Goal: Information Seeking & Learning: Learn about a topic

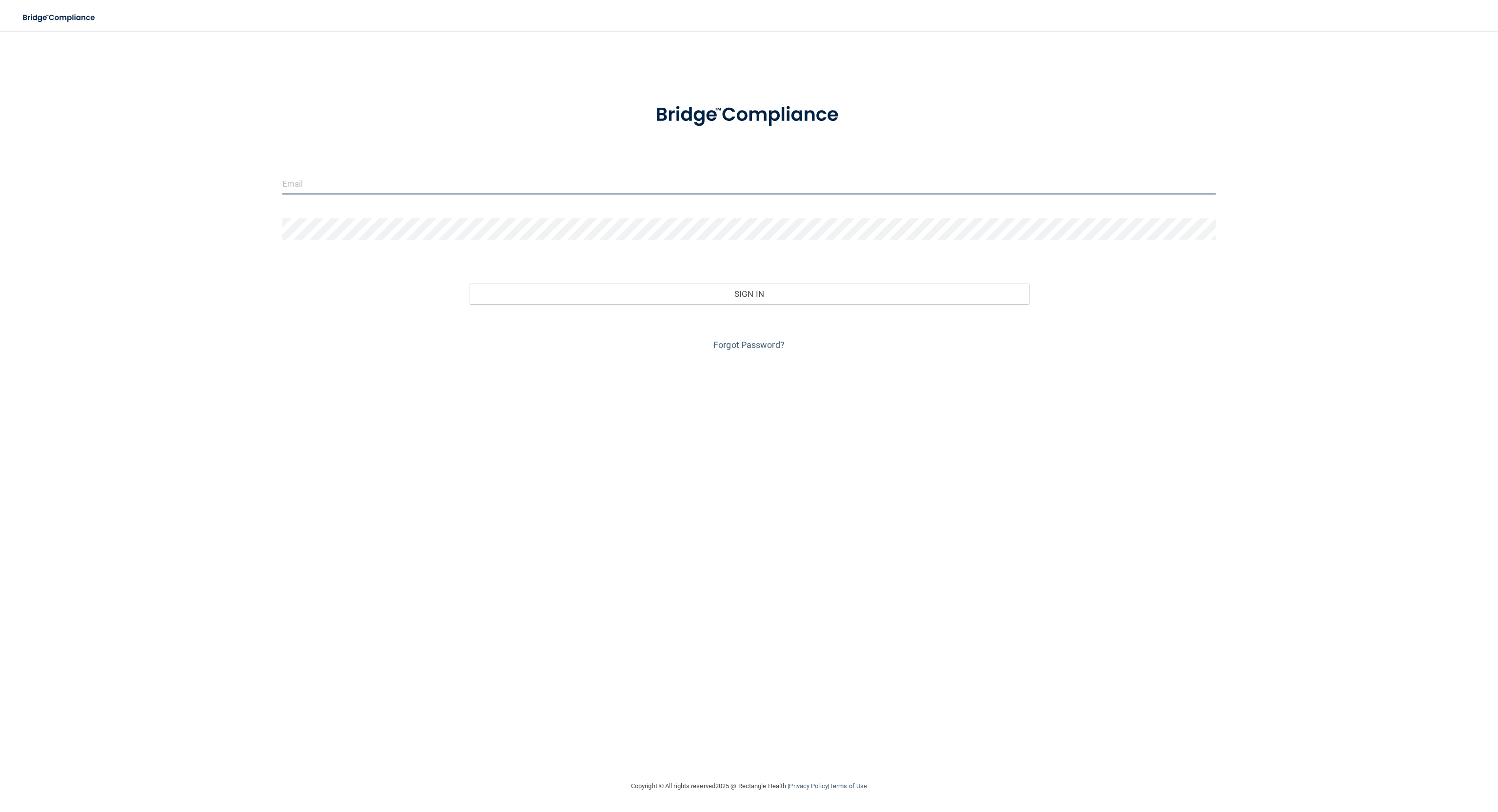
click at [363, 183] on input "email" at bounding box center [749, 184] width 934 height 22
type input "[PERSON_NAME][EMAIL_ADDRESS][PERSON_NAME][DOMAIN_NAME]"
click at [239, 301] on div "theresa.dang@lighthouseomfshouston.com Invalid email/password. You don't have p…" at bounding box center [749, 406] width 1459 height 730
click at [469, 283] on button "Sign In" at bounding box center [749, 293] width 560 height 21
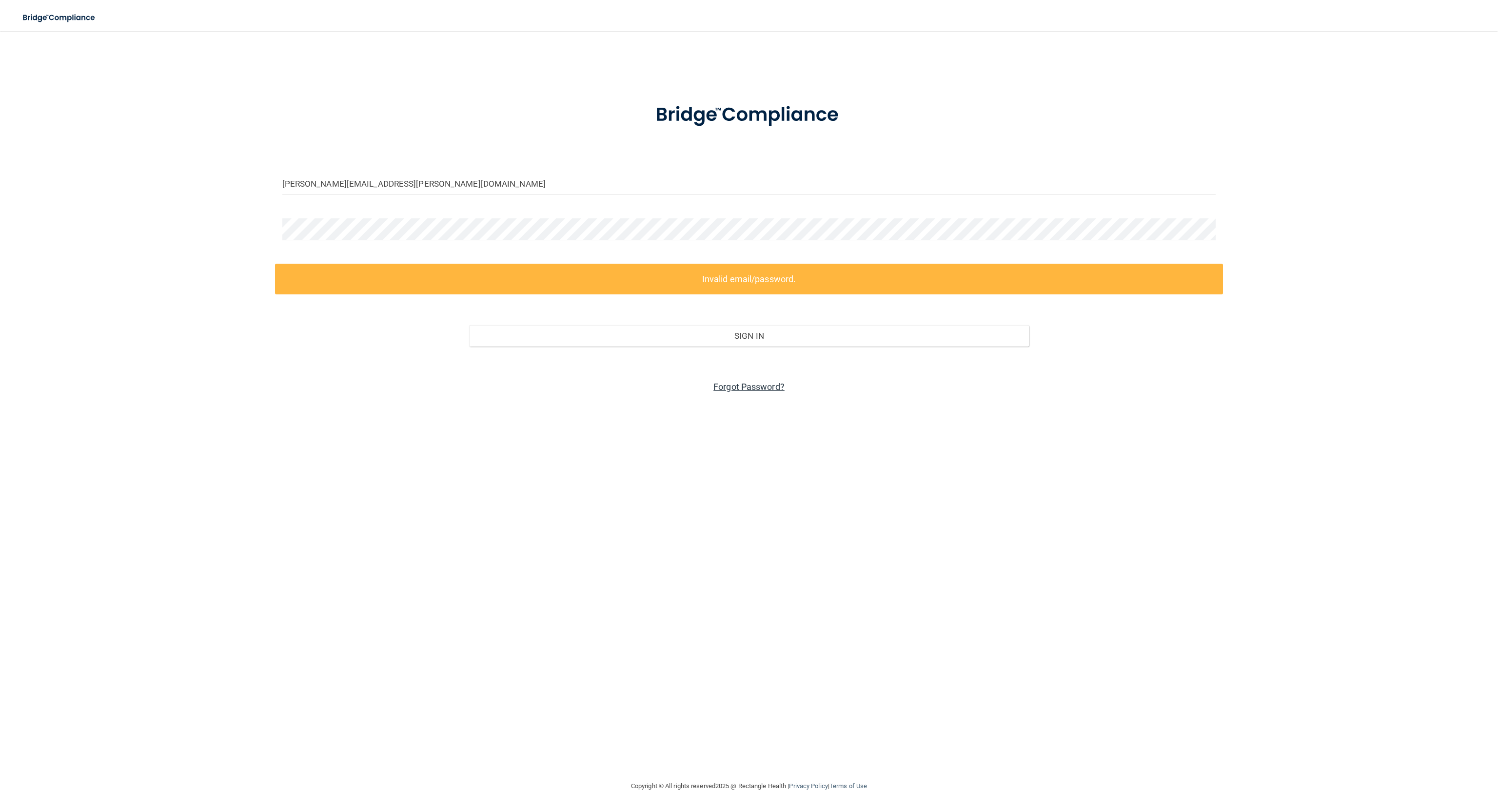
click at [741, 389] on link "Forgot Password?" at bounding box center [749, 387] width 72 height 10
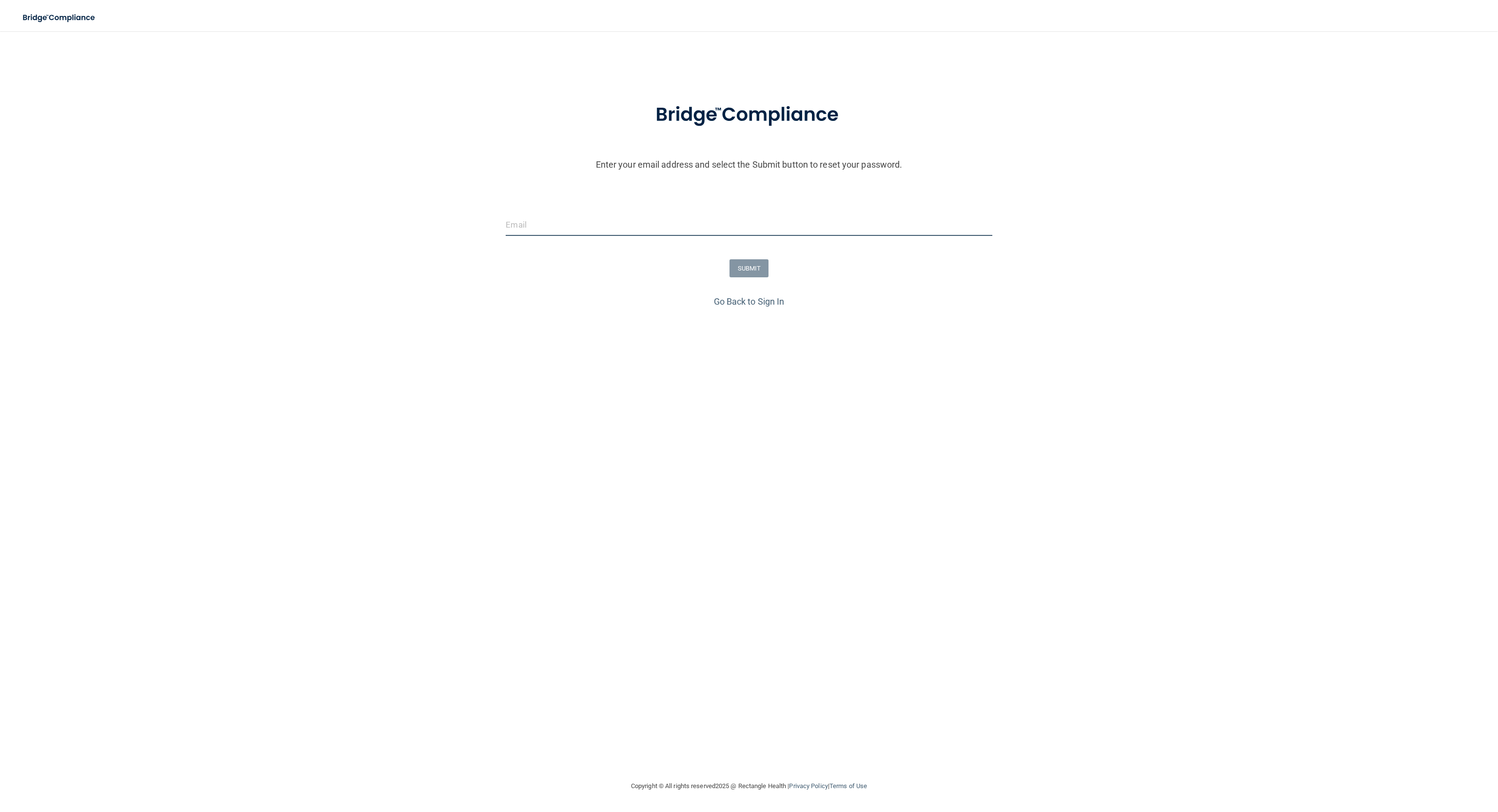
click at [617, 223] on input "email" at bounding box center [749, 225] width 486 height 22
type input "[PERSON_NAME][EMAIL_ADDRESS][PERSON_NAME][DOMAIN_NAME]"
click at [762, 264] on button "SUBMIT" at bounding box center [749, 268] width 39 height 18
click at [592, 183] on div "Reset Password Please add the new password to access the Portal" at bounding box center [749, 112] width 356 height 142
click at [714, 208] on button "Reset Password" at bounding box center [749, 217] width 70 height 18
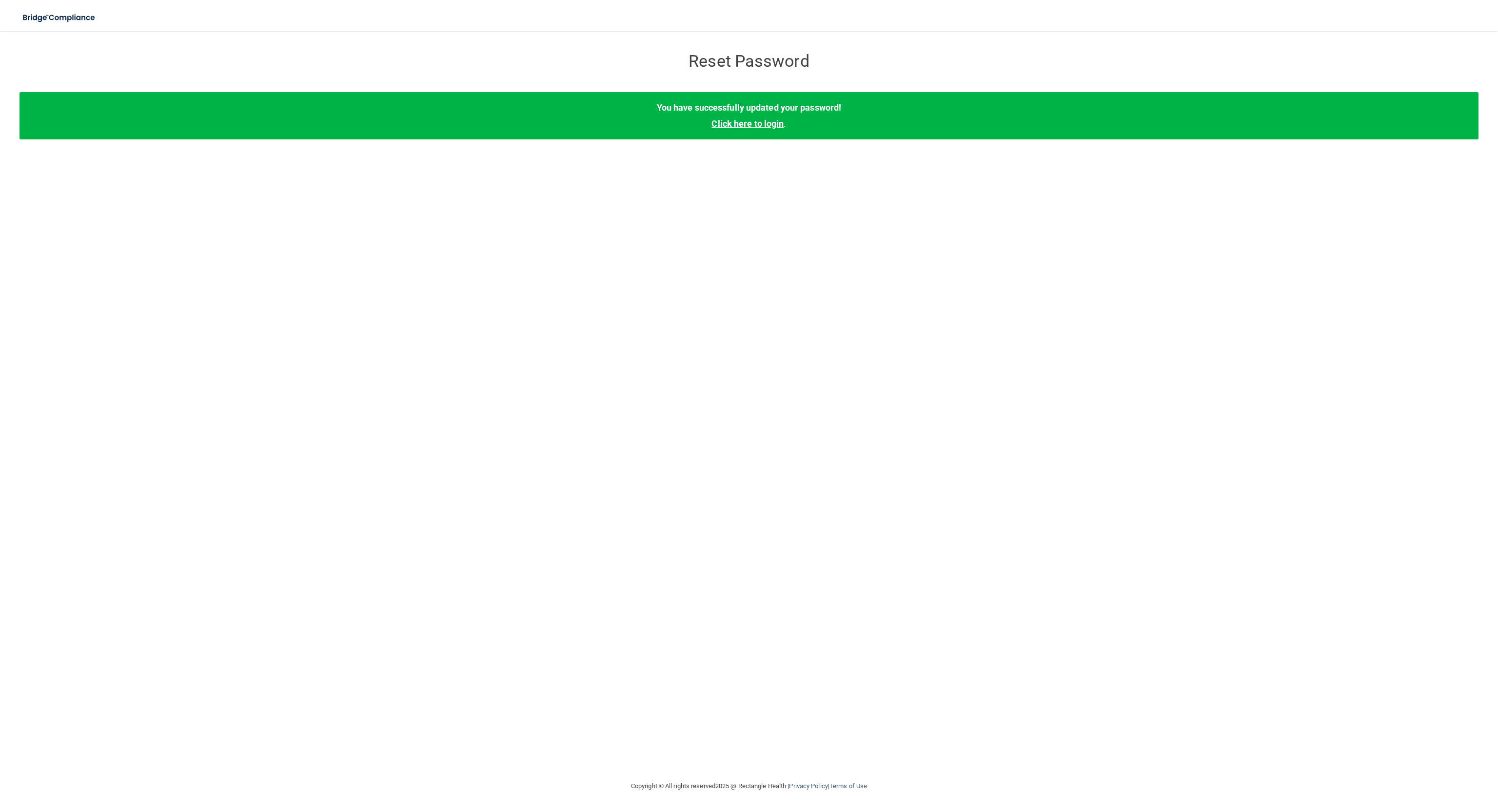
click at [738, 120] on link "Click here to login" at bounding box center [747, 123] width 72 height 10
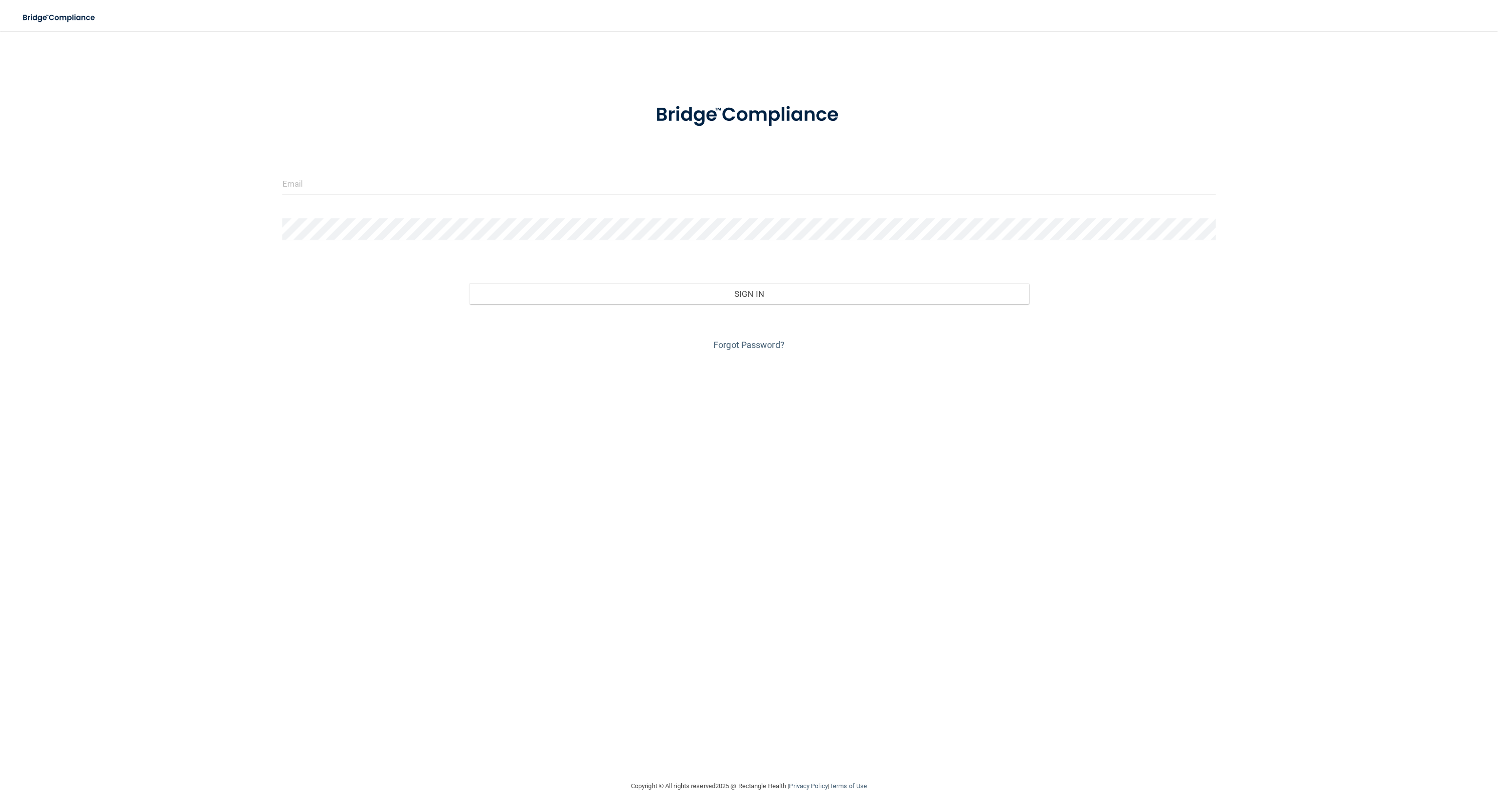
click at [393, 166] on form "Invalid email/password. You don't have permission to access that page. Sign In …" at bounding box center [749, 221] width 934 height 263
click at [385, 179] on input "email" at bounding box center [749, 184] width 934 height 22
type input "[PERSON_NAME][EMAIL_ADDRESS][PERSON_NAME][DOMAIN_NAME]"
click at [469, 283] on button "Sign In" at bounding box center [749, 293] width 560 height 21
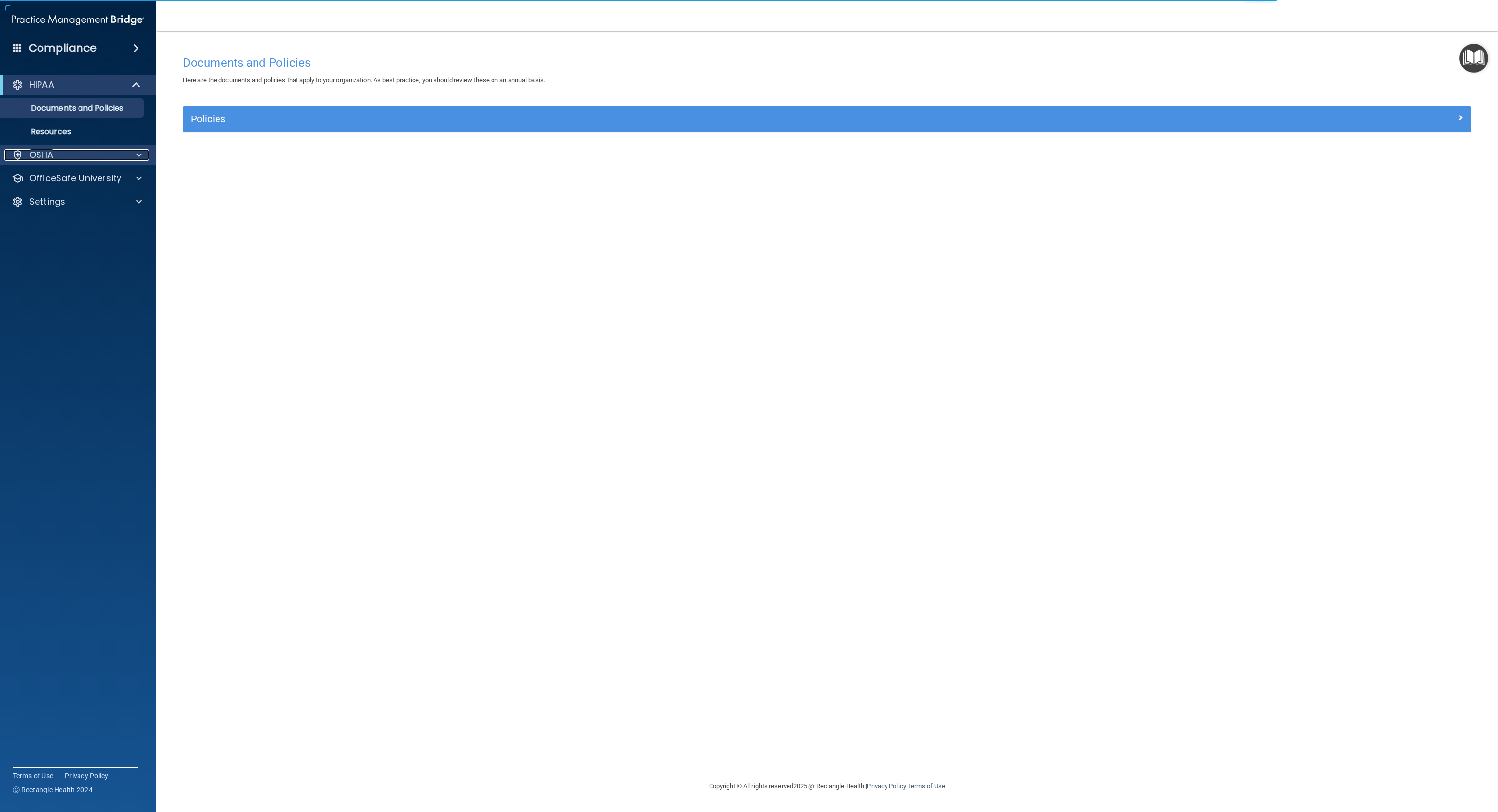
click at [43, 158] on p "OSHA" at bounding box center [41, 155] width 24 height 12
click at [90, 224] on p "OfficeSafe University" at bounding box center [75, 225] width 92 height 12
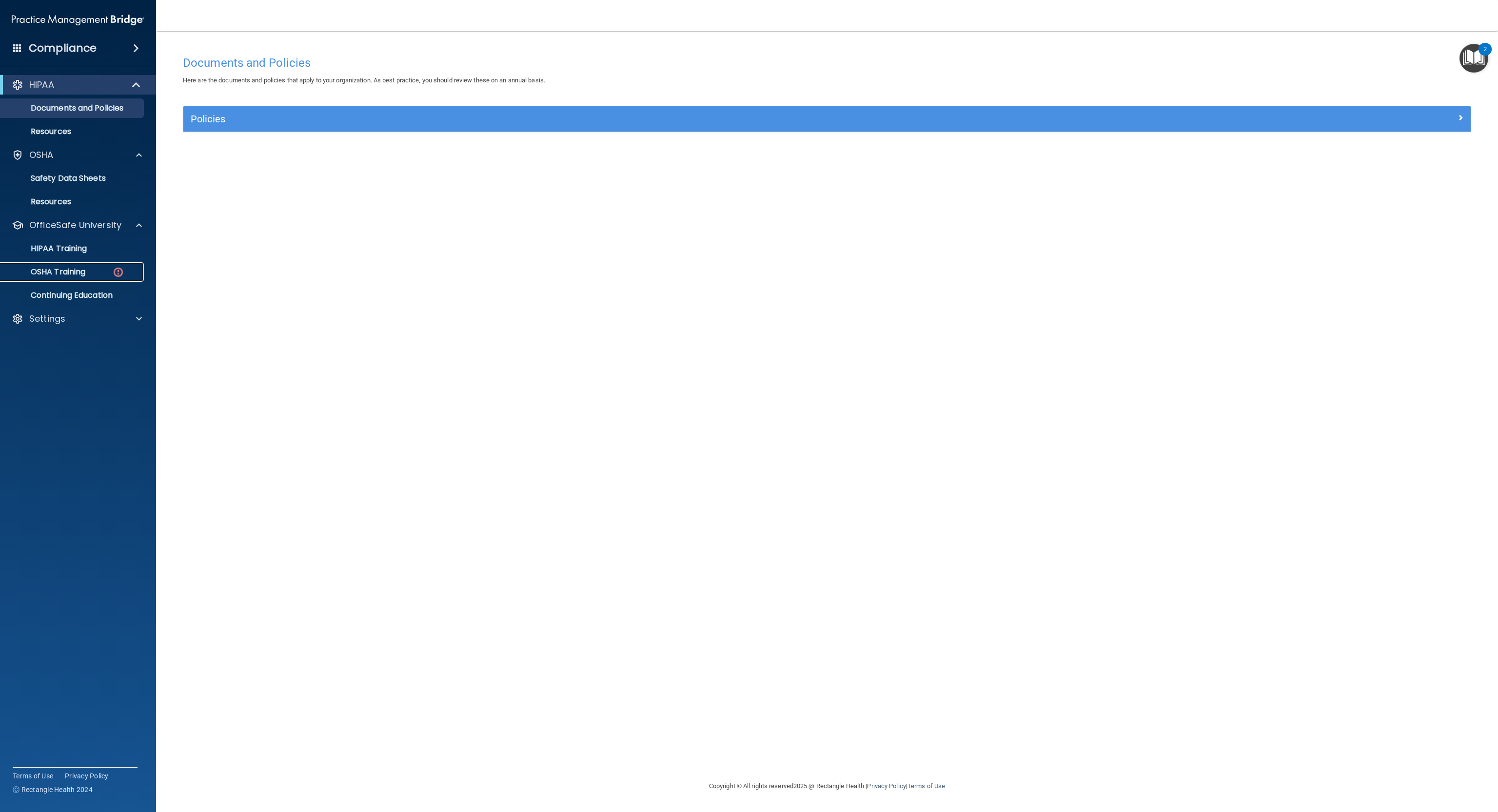
click at [94, 279] on link "OSHA Training" at bounding box center [67, 271] width 153 height 20
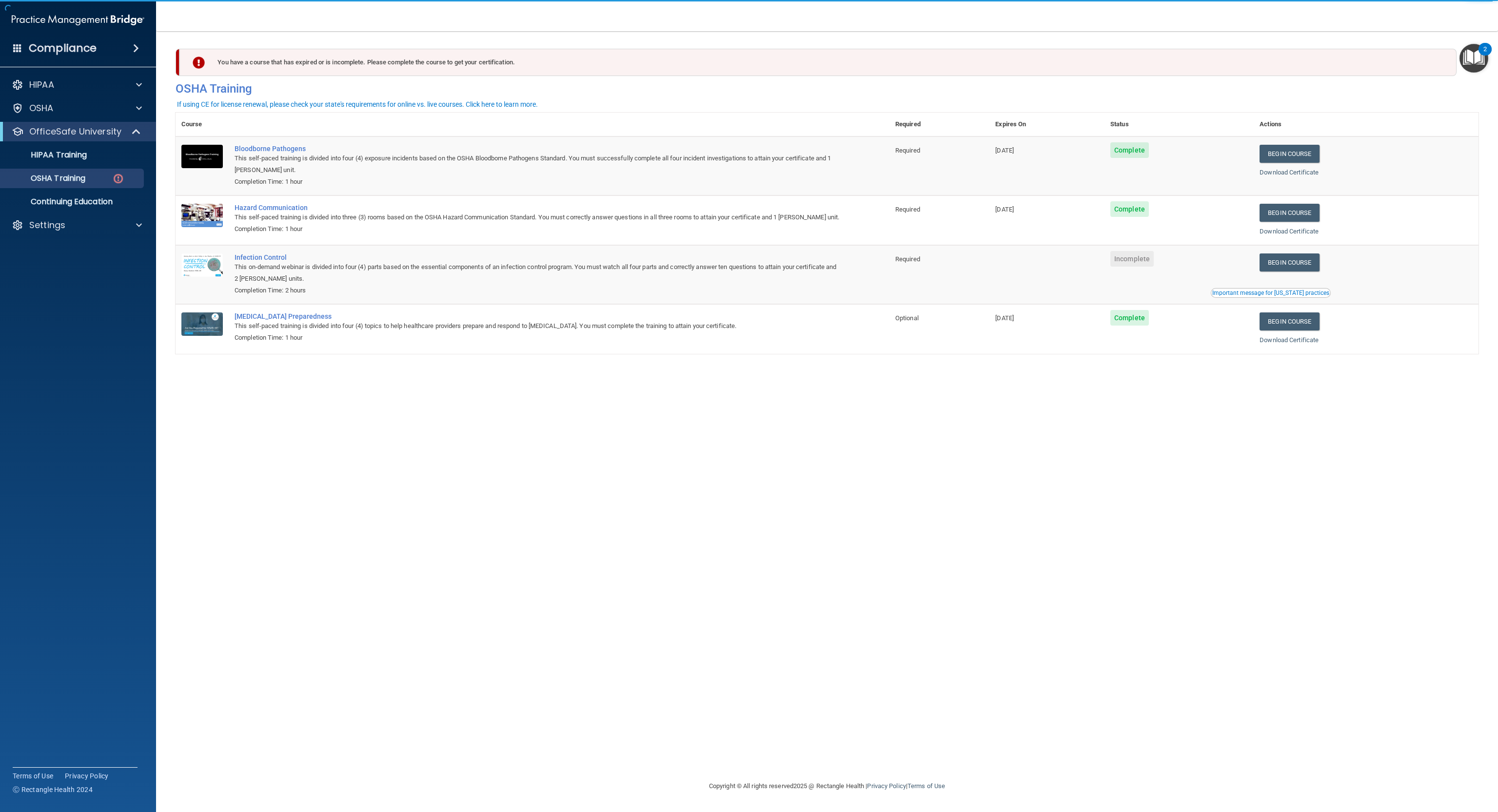
click at [1304, 252] on td "Begin Course Download Certificate Important message for California practices" at bounding box center [1366, 274] width 225 height 59
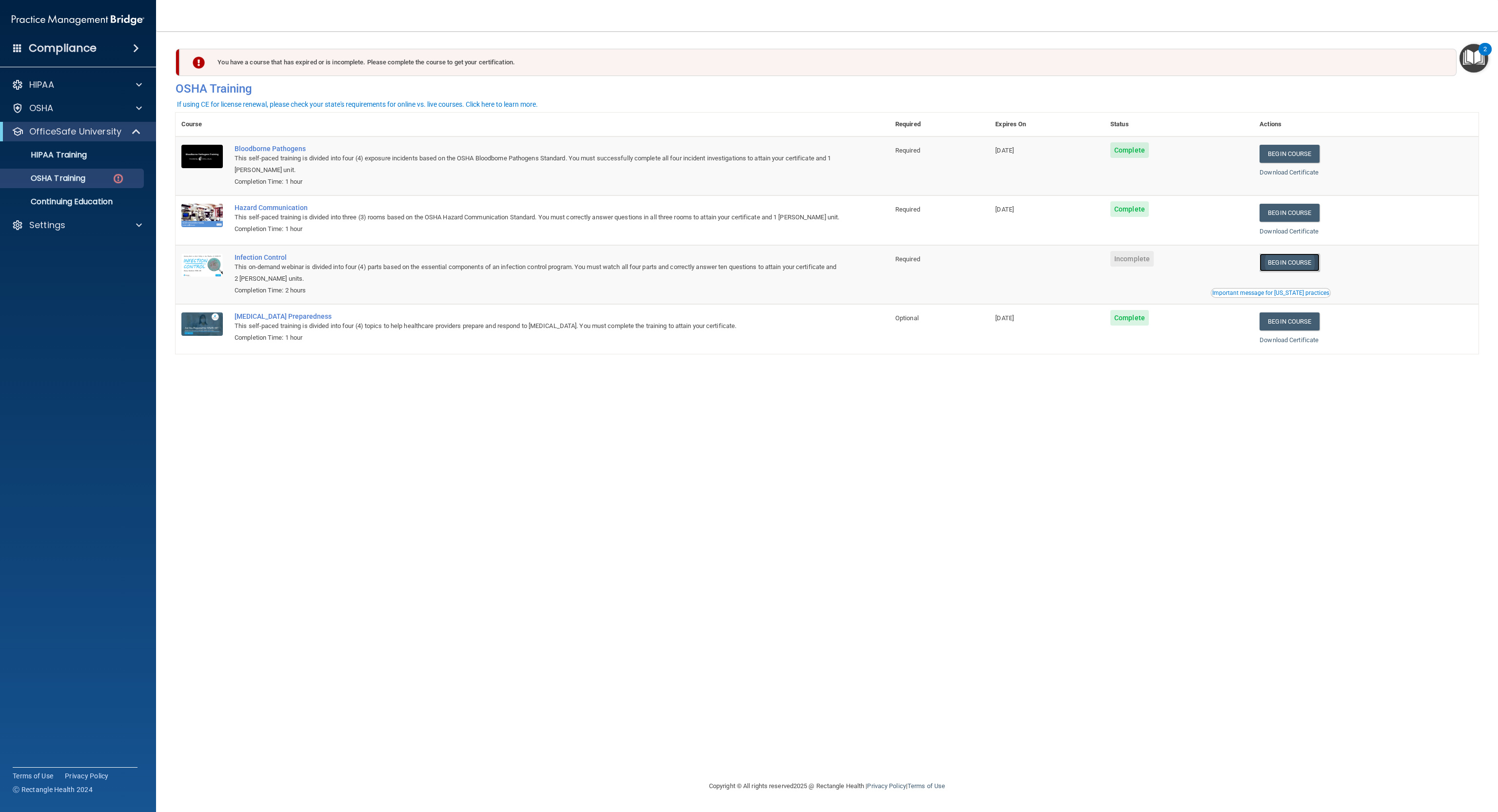
click at [1302, 262] on link "Begin Course" at bounding box center [1289, 262] width 60 height 18
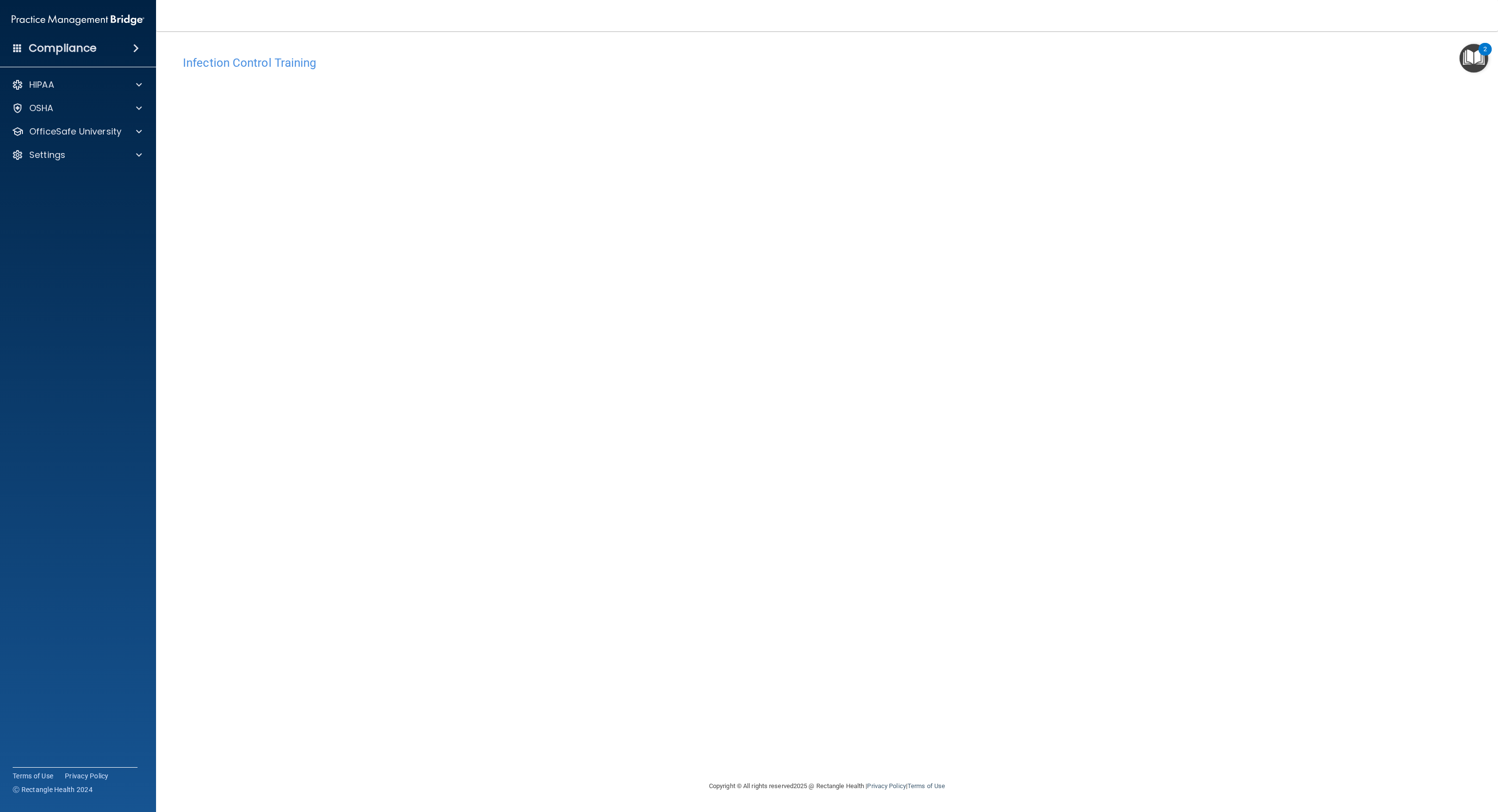
click at [1194, 660] on div "Infection Control Training This course doesn’t expire until . Are you sure you …" at bounding box center [827, 415] width 1302 height 730
drag, startPoint x: 1497, startPoint y: 154, endPoint x: 1497, endPoint y: 171, distance: 17.0
drag, startPoint x: 1497, startPoint y: 171, endPoint x: 541, endPoint y: 509, distance: 1014.0
click at [541, 509] on div "Infection Control Training This course doesn’t expire until . Are you sure you …" at bounding box center [827, 415] width 1302 height 730
